Goal: Information Seeking & Learning: Stay updated

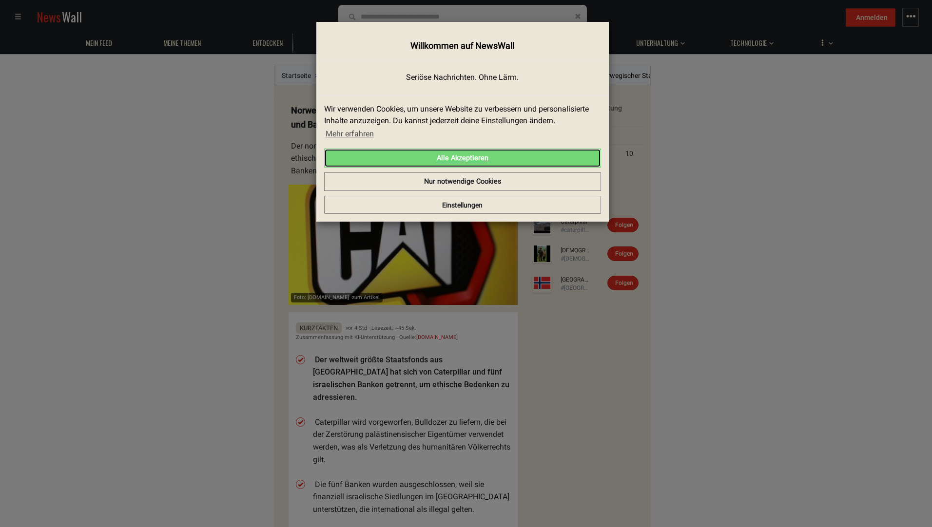
click at [485, 157] on link "Alle Akzeptieren" at bounding box center [462, 158] width 277 height 19
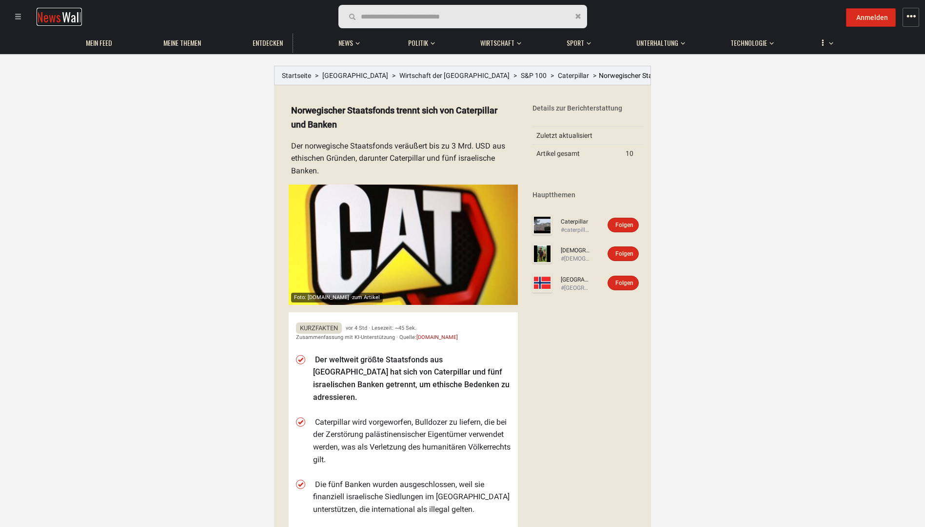
click at [53, 17] on span "News" at bounding box center [49, 17] width 24 height 18
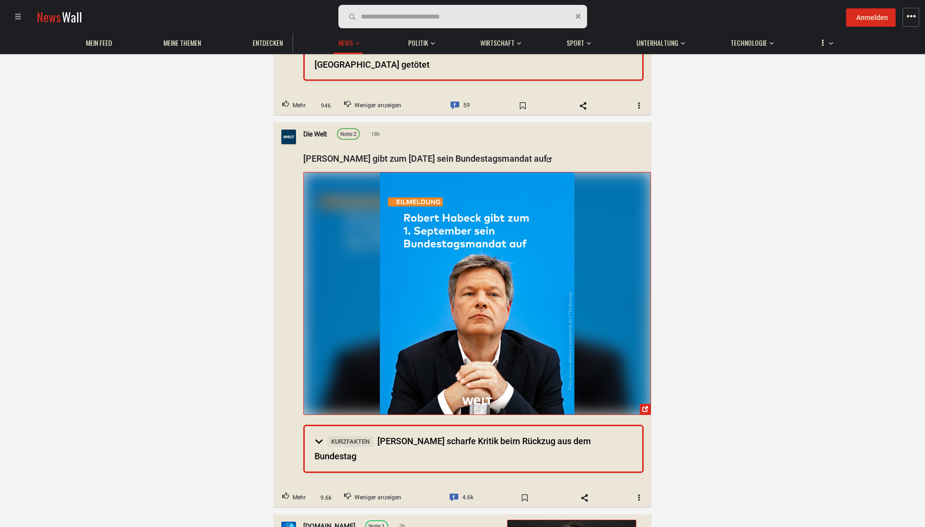
scroll to position [487, 0]
